Goal: Task Accomplishment & Management: Manage account settings

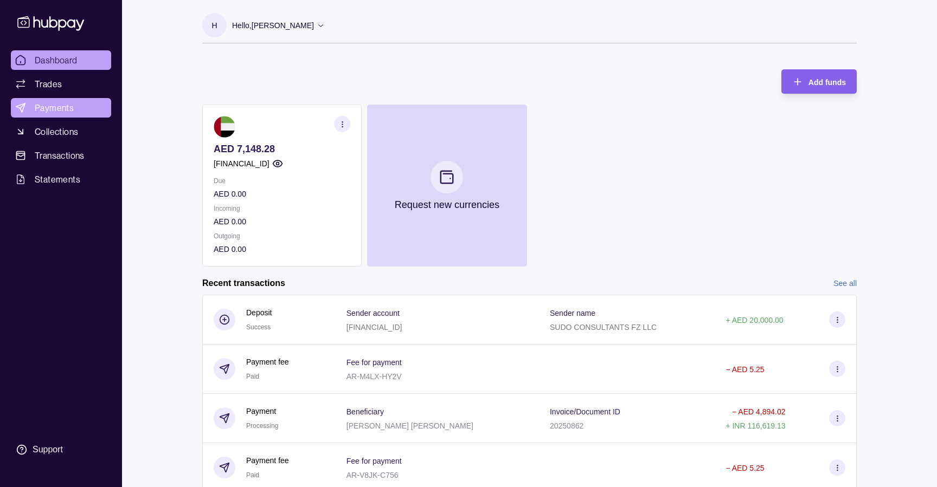
click at [63, 107] on span "Payments" at bounding box center [54, 107] width 39 height 13
